Goal: Find specific page/section: Find specific page/section

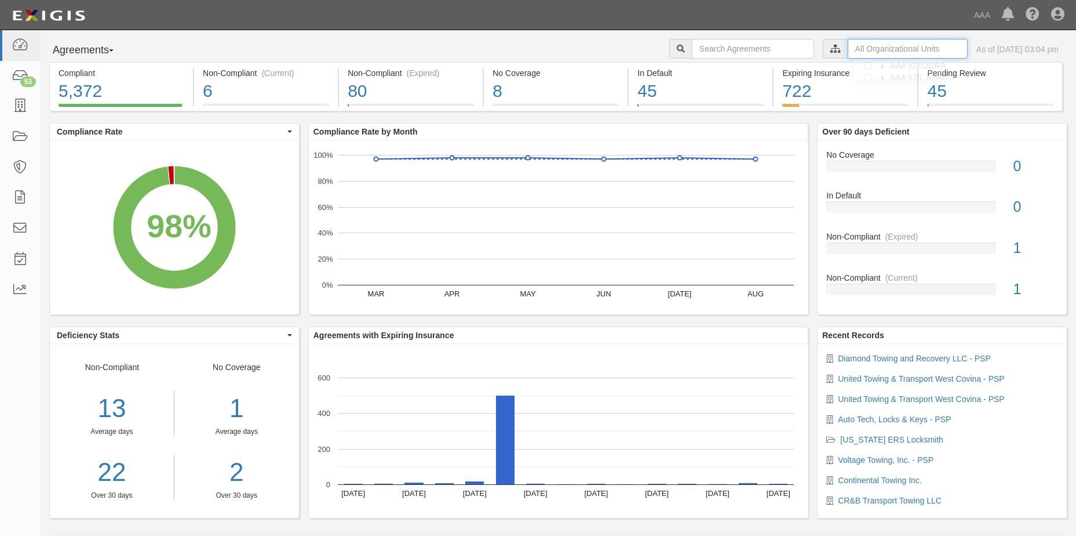
click at [861, 50] on input "text" at bounding box center [908, 49] width 120 height 20
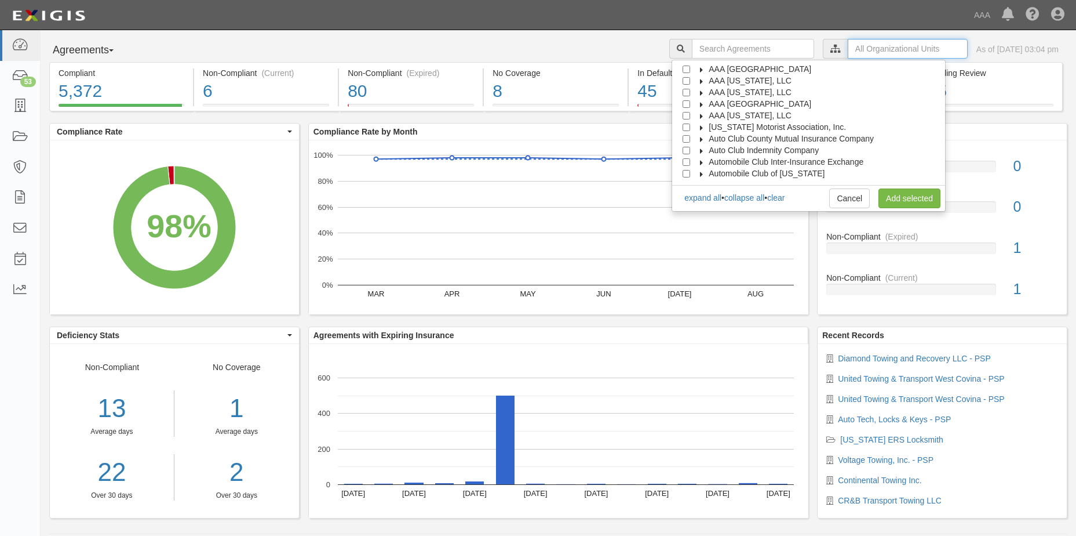
scroll to position [46, 0]
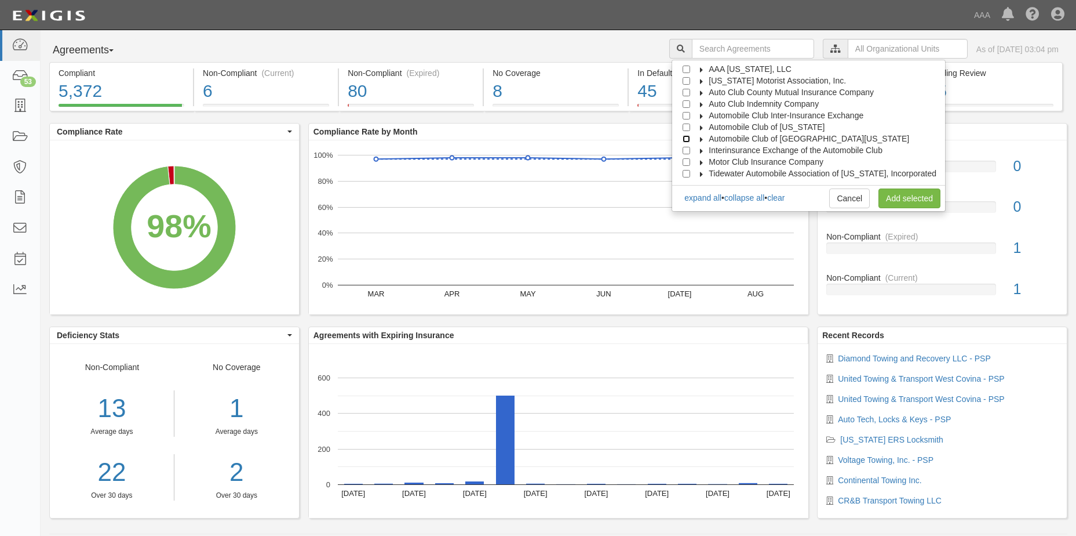
click at [690, 140] on input "Automobile Club of Southern California" at bounding box center [687, 139] width 8 height 8
checkbox input "true"
click at [914, 198] on link "Add selected" at bounding box center [910, 198] width 62 height 20
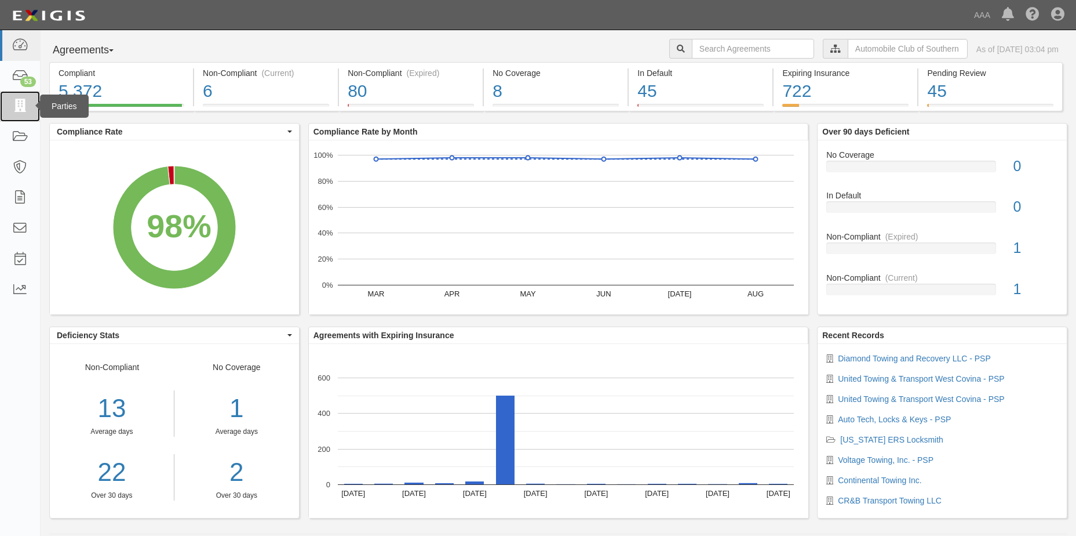
click at [21, 103] on icon at bounding box center [20, 106] width 16 height 13
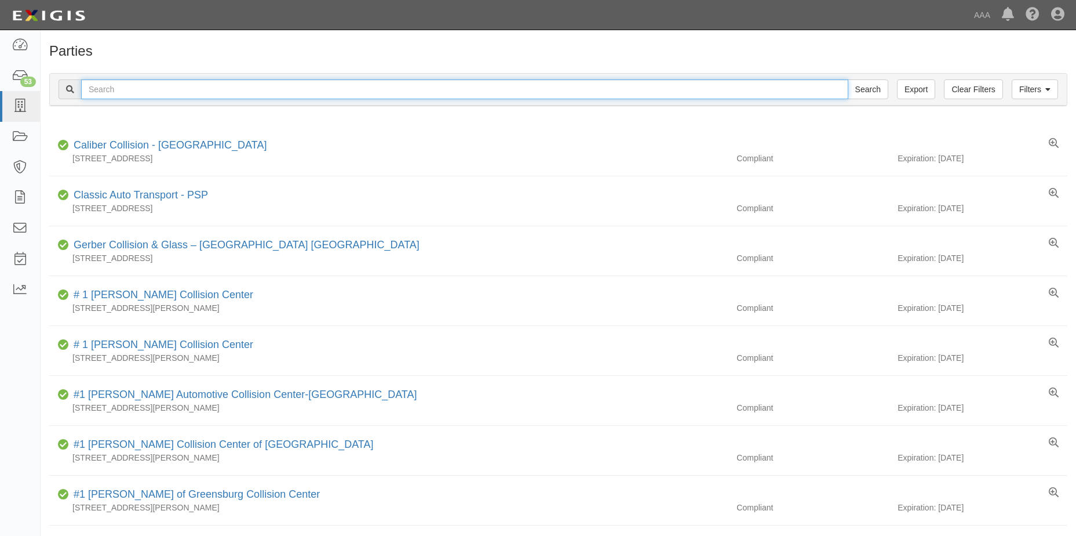
click at [119, 94] on input "text" at bounding box center [464, 89] width 767 height 20
type input "Hooked On Towing LLC"
click at [871, 95] on input "Search" at bounding box center [868, 89] width 41 height 20
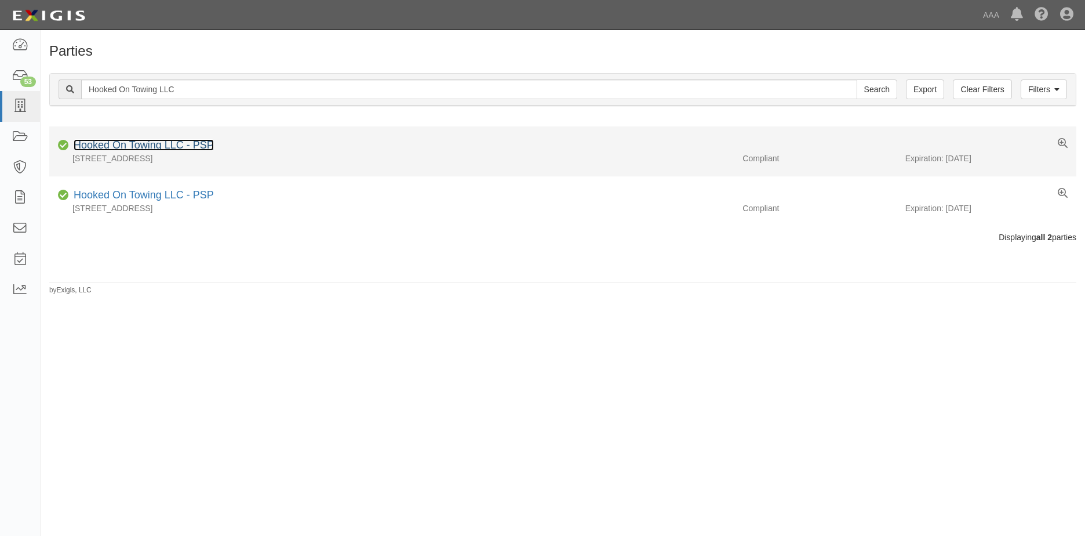
click at [135, 143] on link "Hooked On Towing LLC - PSP" at bounding box center [144, 145] width 140 height 12
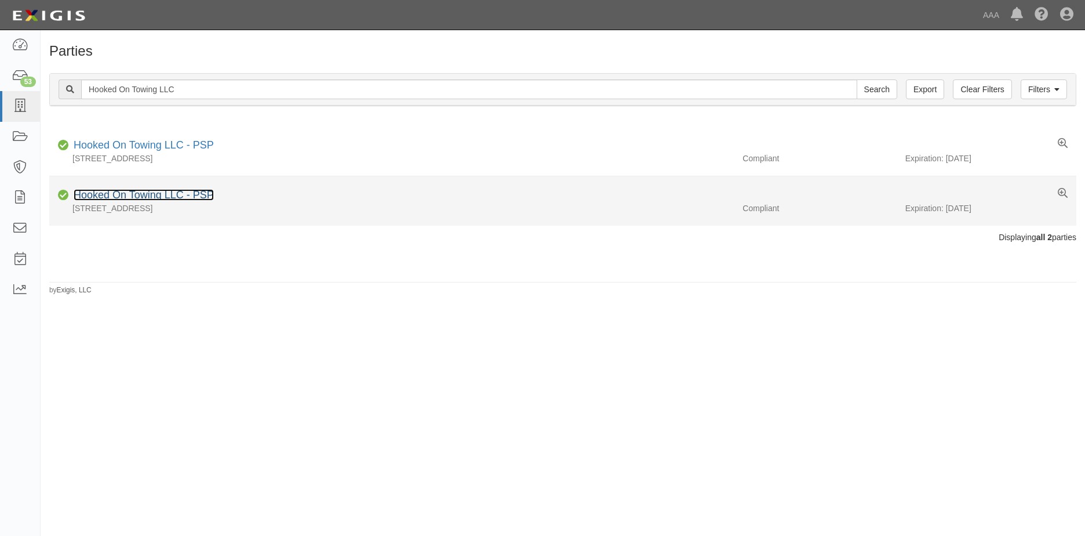
click at [106, 198] on link "Hooked On Towing LLC - PSP" at bounding box center [144, 195] width 140 height 12
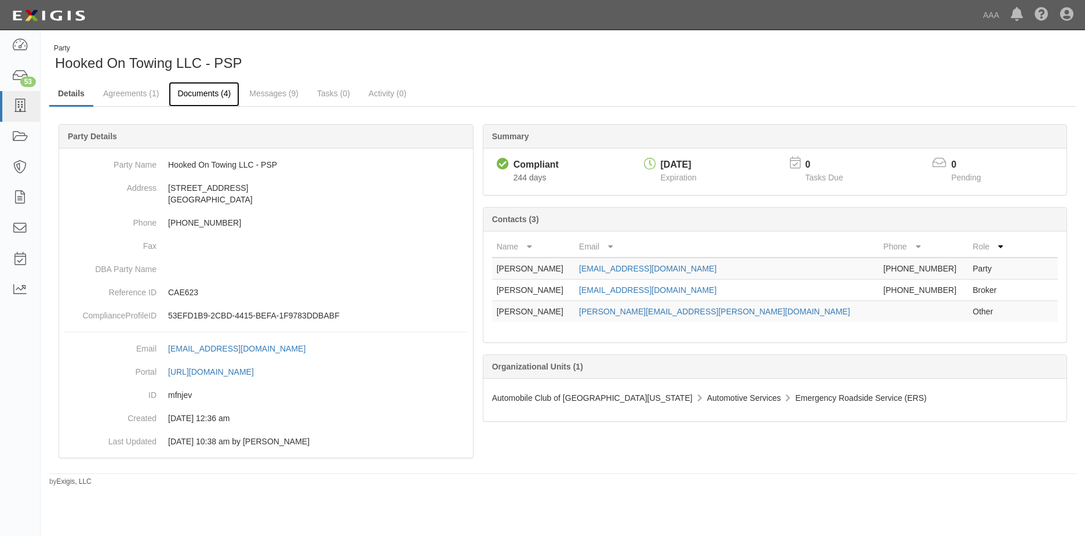
click at [201, 93] on link "Documents (4)" at bounding box center [204, 94] width 71 height 25
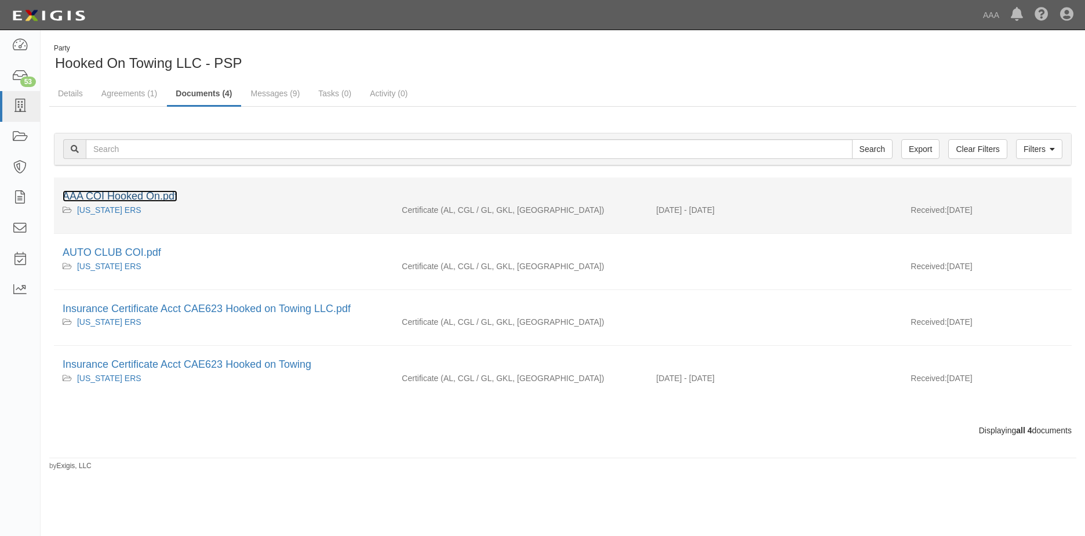
click at [139, 196] on link "AAA COI Hooked On.pdf" at bounding box center [120, 196] width 115 height 12
